Goal: Task Accomplishment & Management: Manage account settings

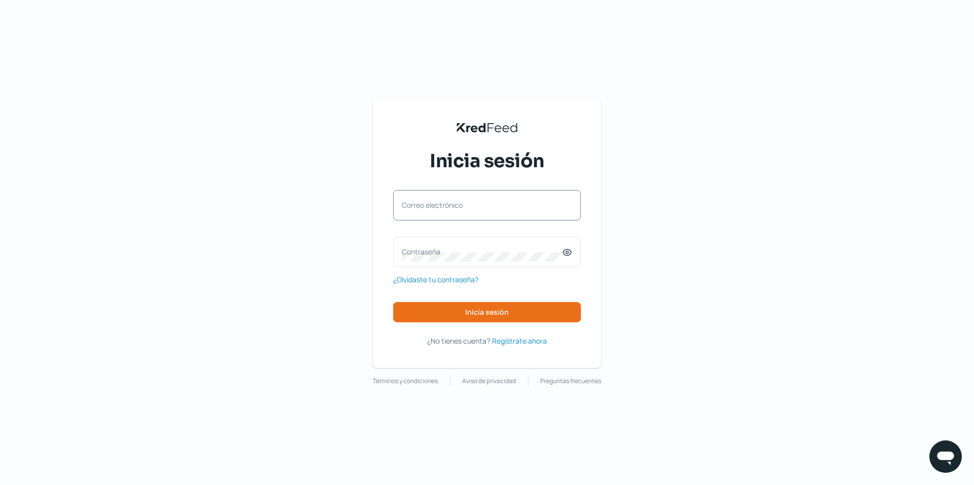
click at [452, 203] on label "Correo electrónico" at bounding box center [482, 205] width 160 height 10
click at [452, 206] on input "Correo electrónico" at bounding box center [487, 210] width 170 height 9
type input "[EMAIL_ADDRESS][DOMAIN_NAME]"
click at [444, 251] on label "Contraseña" at bounding box center [482, 252] width 160 height 10
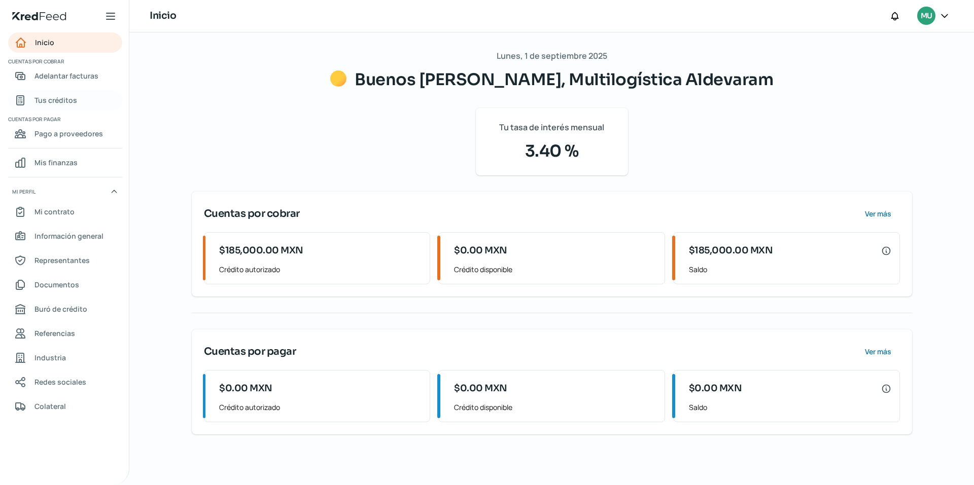
click at [52, 98] on span "Tus créditos" at bounding box center [55, 100] width 43 height 13
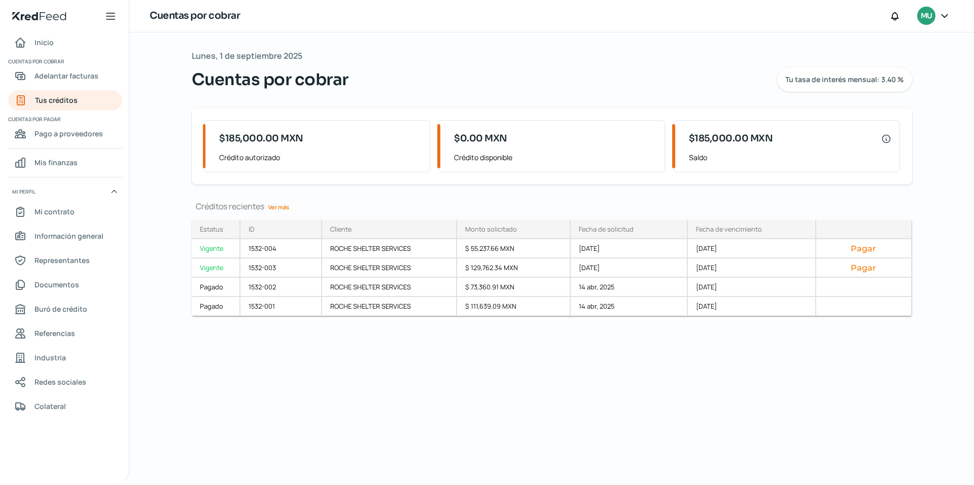
click at [944, 14] on icon at bounding box center [944, 16] width 10 height 10
click at [860, 139] on span "Cerrar sesión" at bounding box center [857, 136] width 46 height 13
